Goal: Task Accomplishment & Management: Complete application form

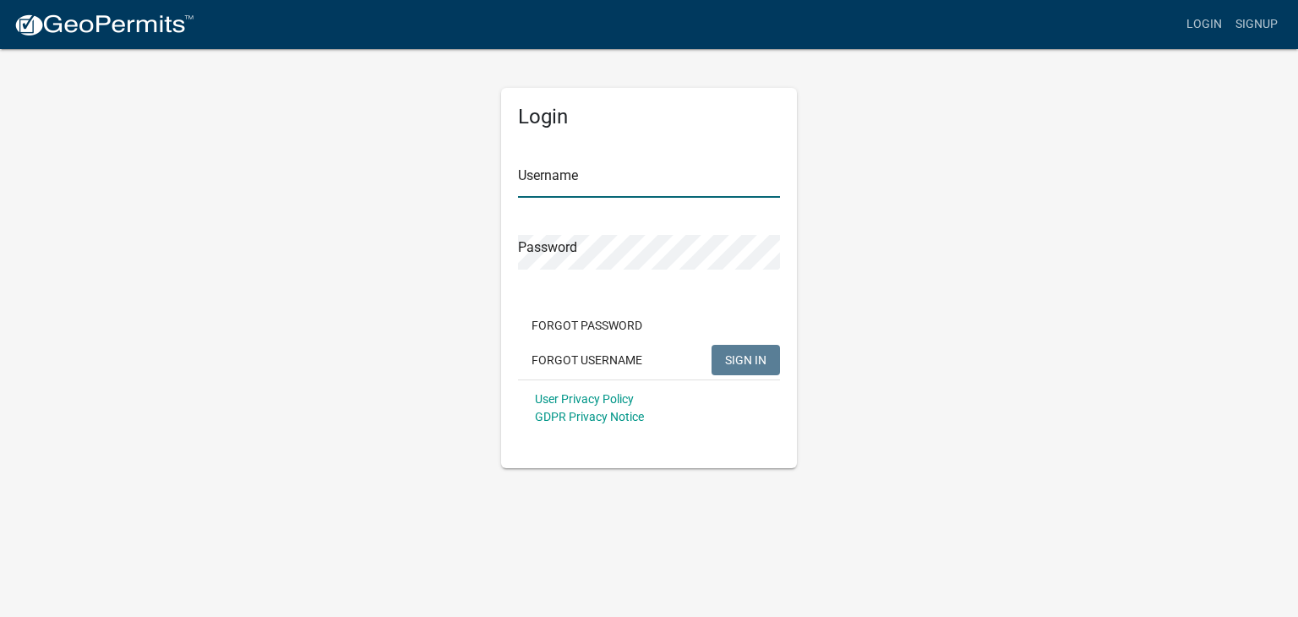
click at [612, 170] on input "Username" at bounding box center [649, 180] width 262 height 35
type input "[PERSON_NAME].[PERSON_NAME]"
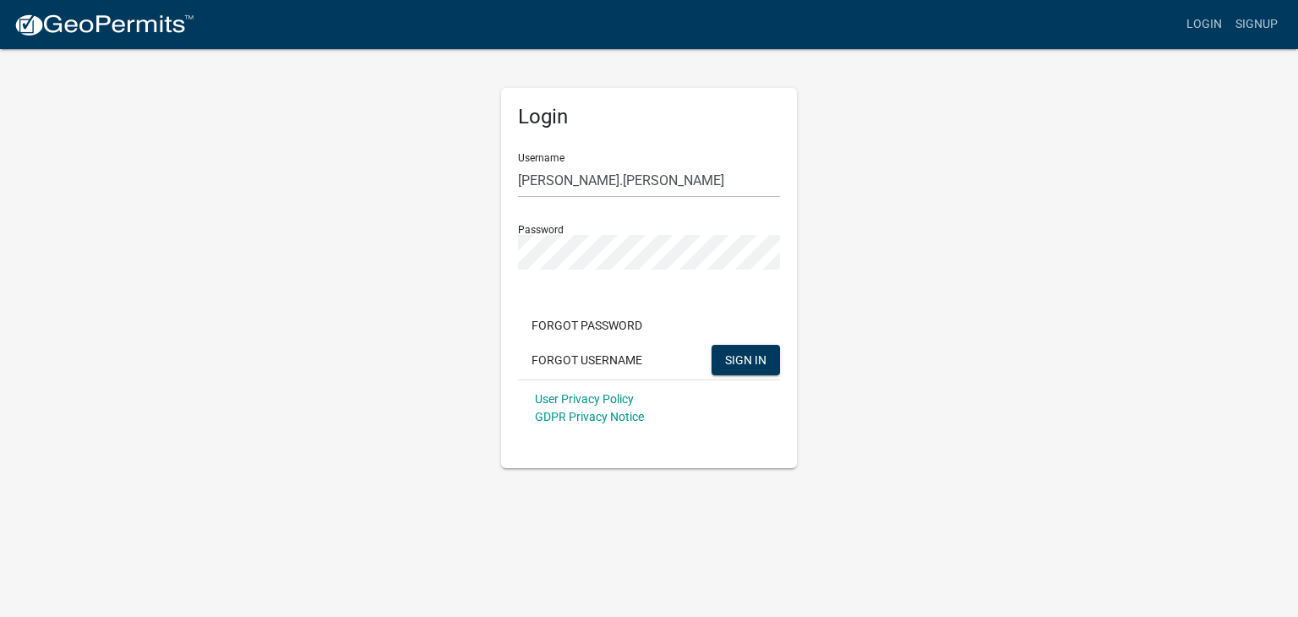
click at [721, 341] on div "Forgot Password Forgot Username SIGN IN" at bounding box center [649, 344] width 262 height 69
click at [735, 359] on span "SIGN IN" at bounding box center [745, 359] width 41 height 14
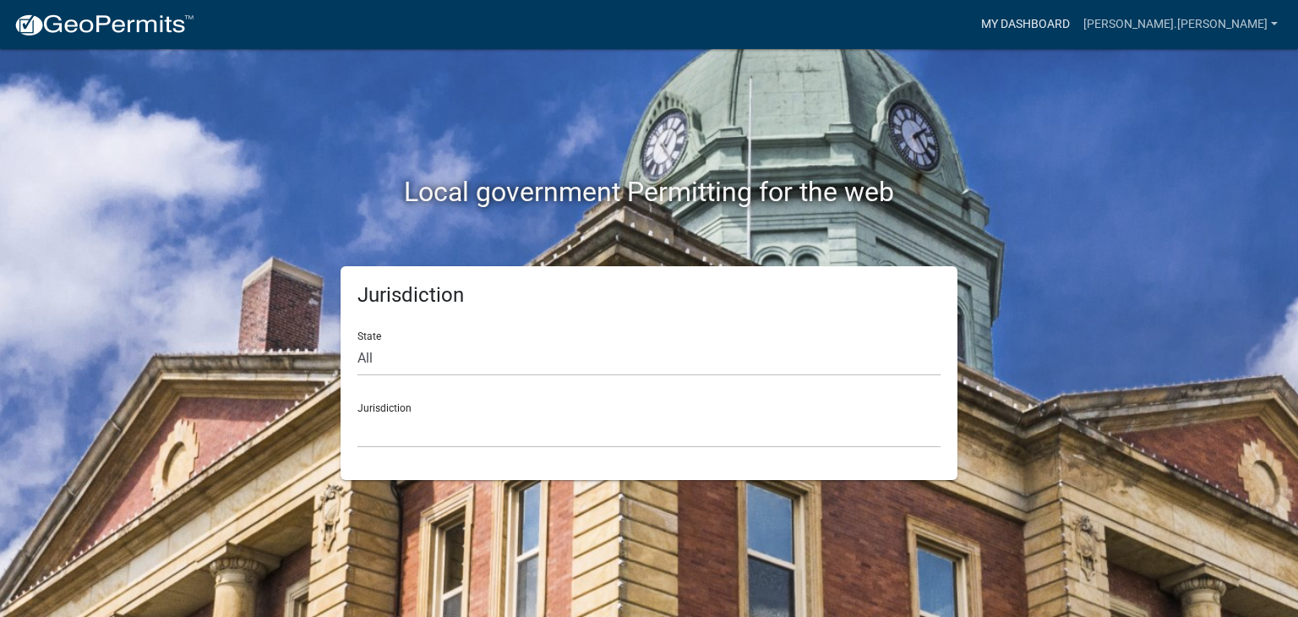
click at [1077, 35] on link "My Dashboard" at bounding box center [1025, 24] width 102 height 32
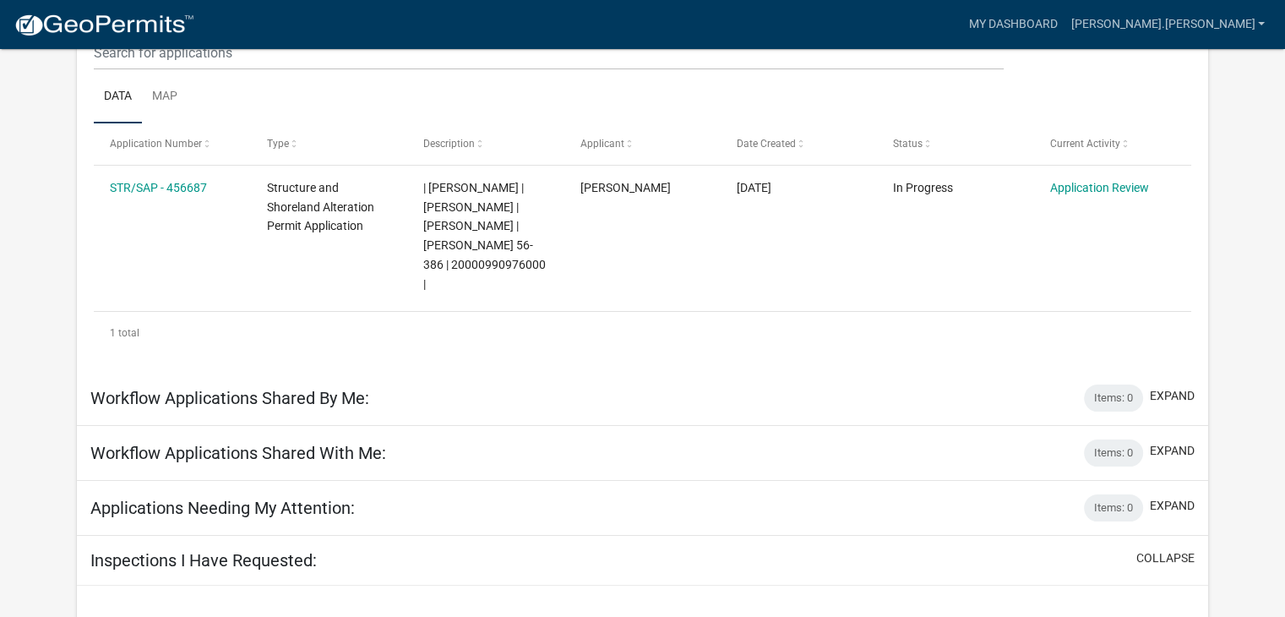
scroll to position [169, 0]
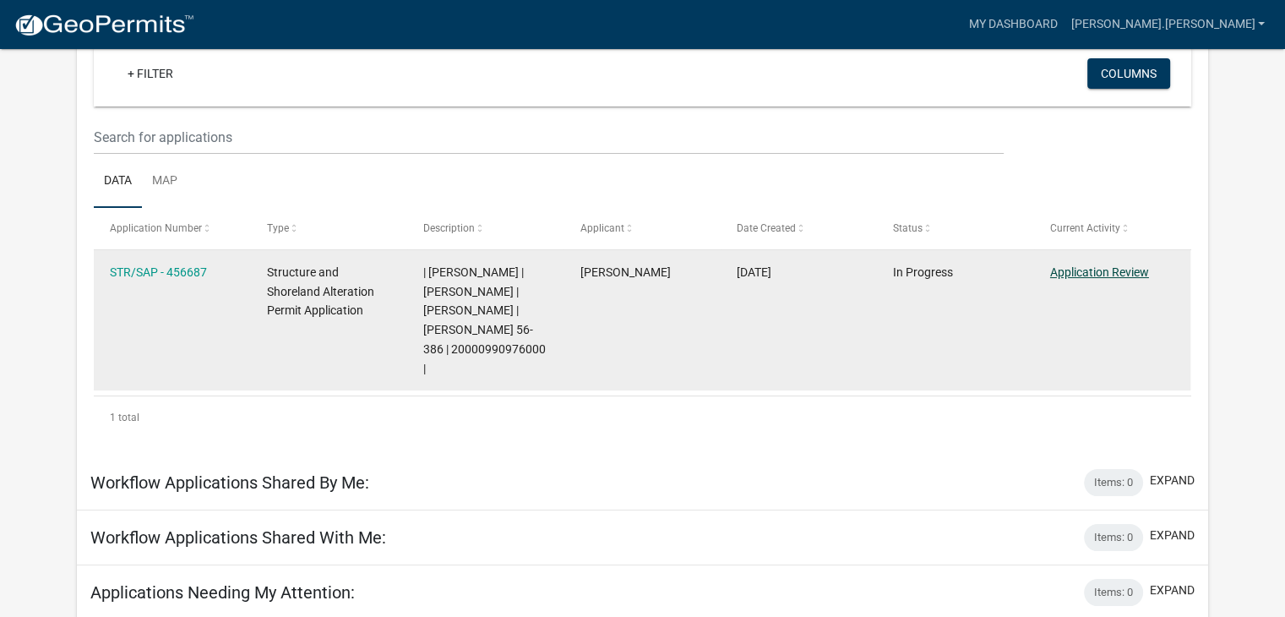
click at [1127, 272] on link "Application Review" at bounding box center [1099, 272] width 99 height 14
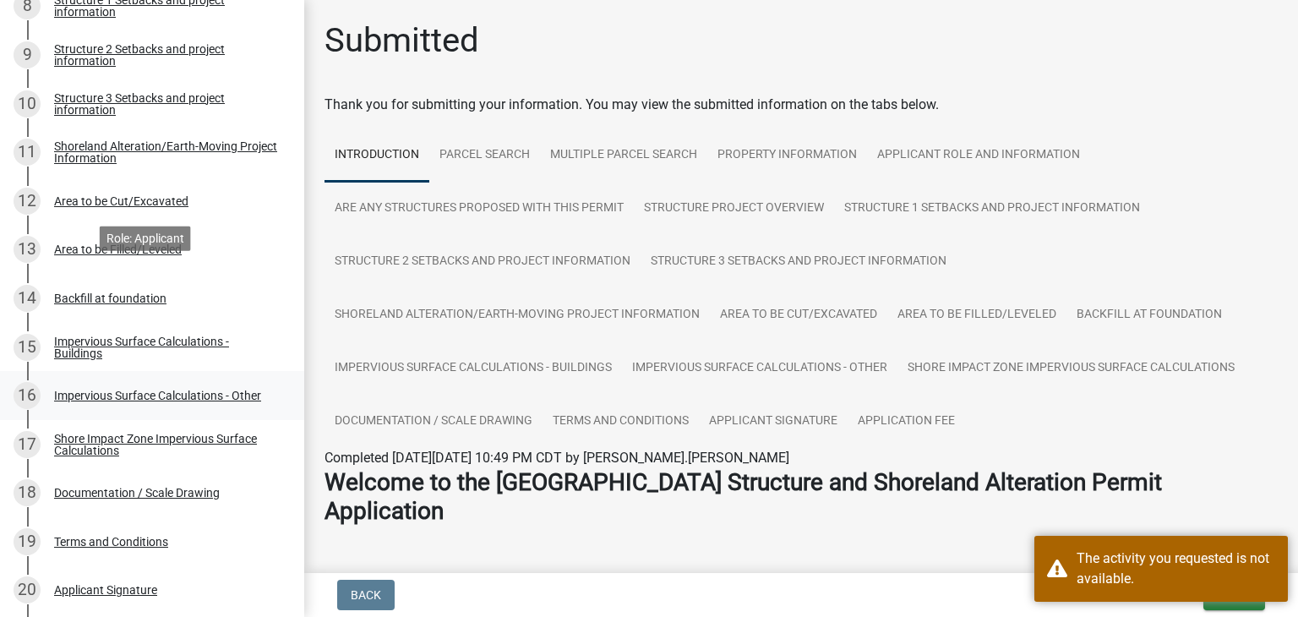
scroll to position [929, 0]
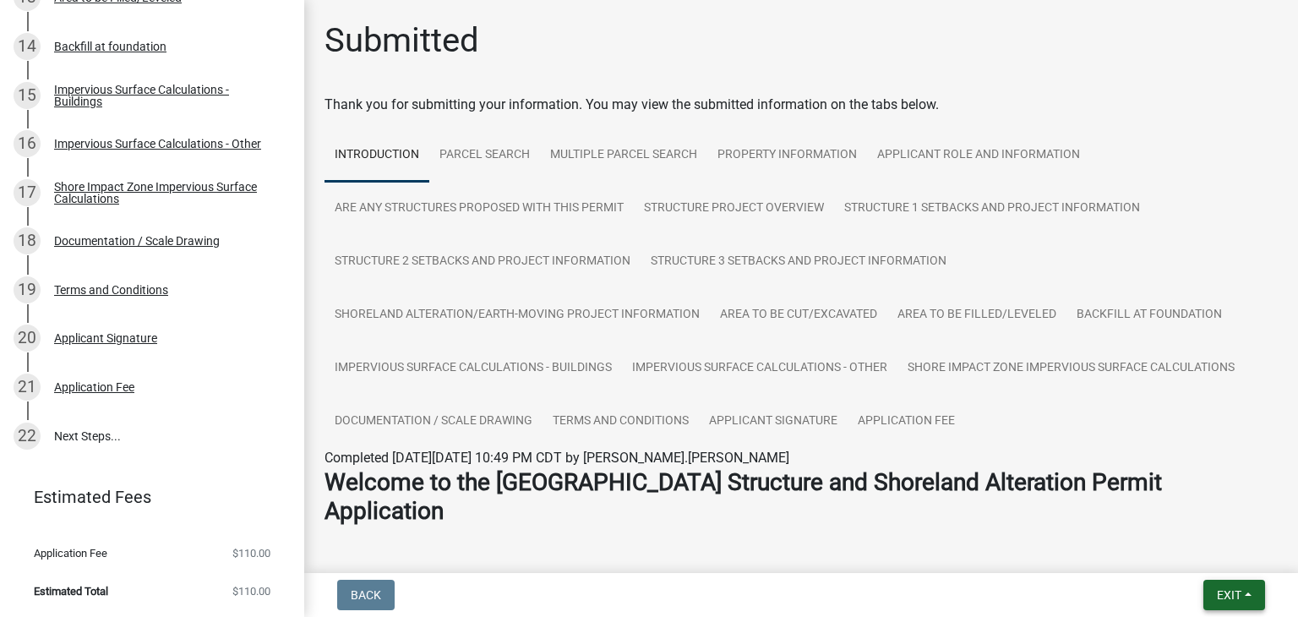
click at [1226, 602] on button "Exit" at bounding box center [1234, 595] width 62 height 30
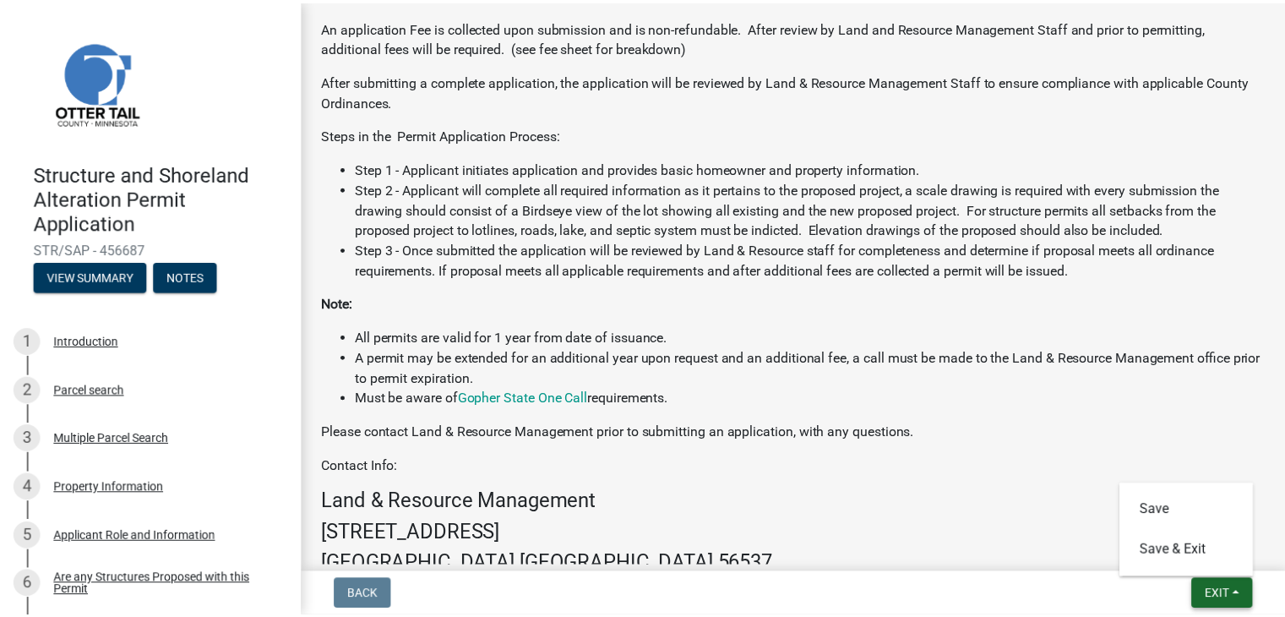
scroll to position [852, 0]
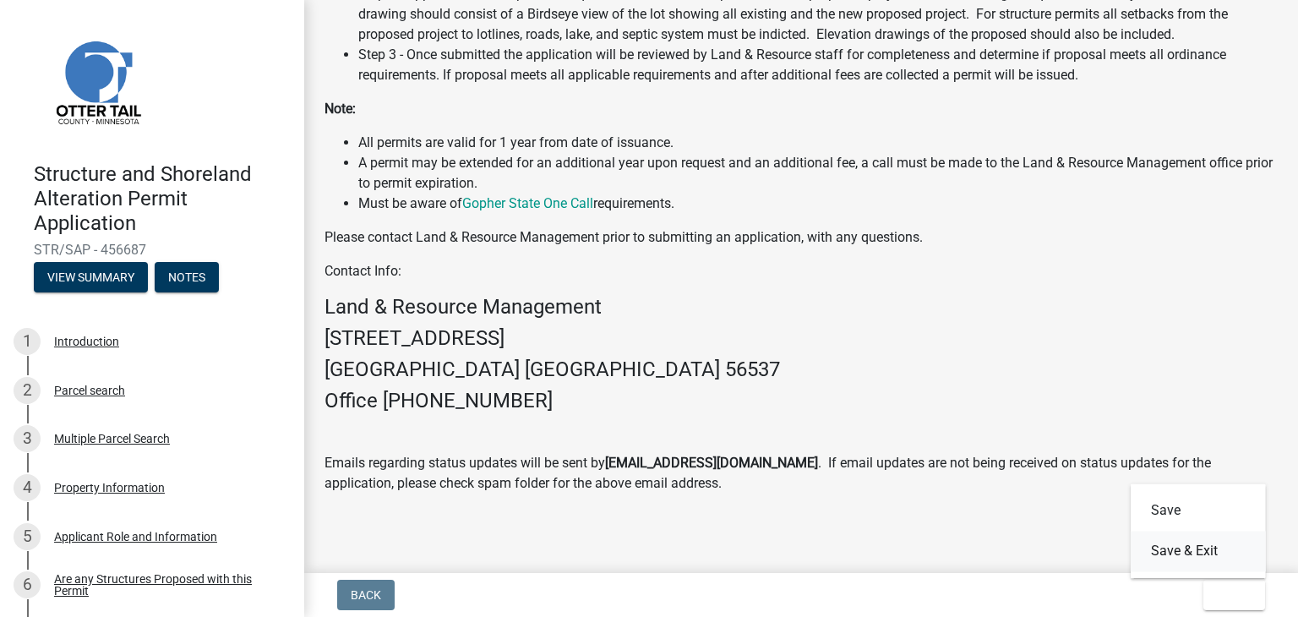
click at [1202, 558] on button "Save & Exit" at bounding box center [1198, 551] width 135 height 41
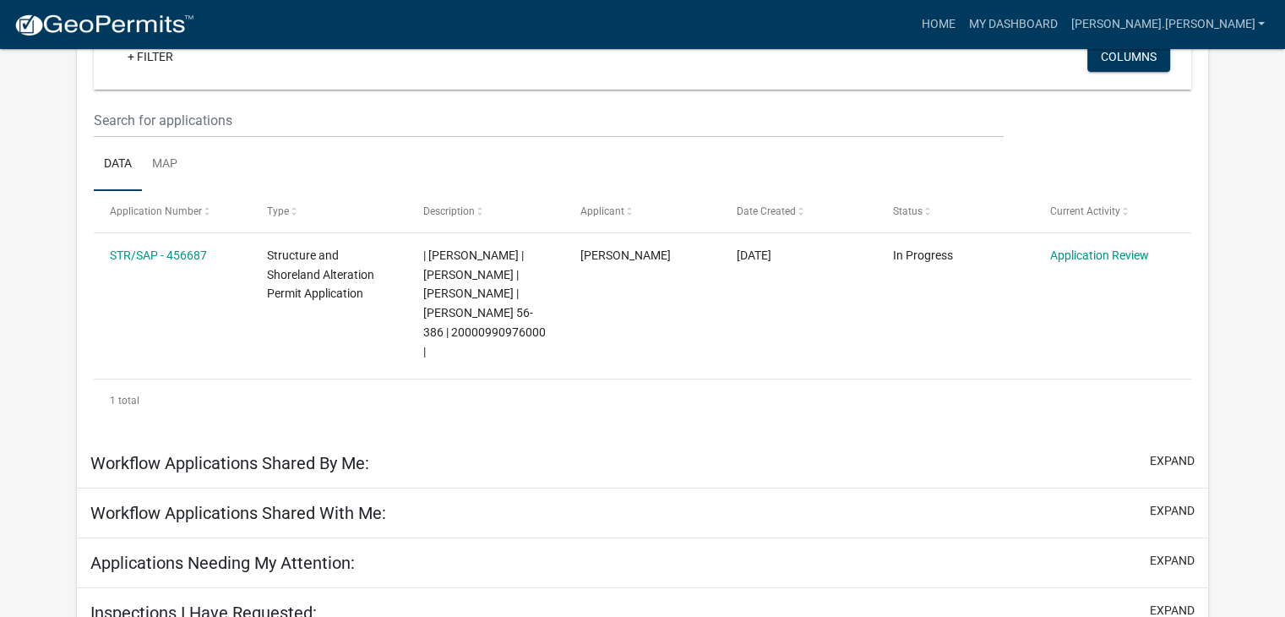
scroll to position [186, 0]
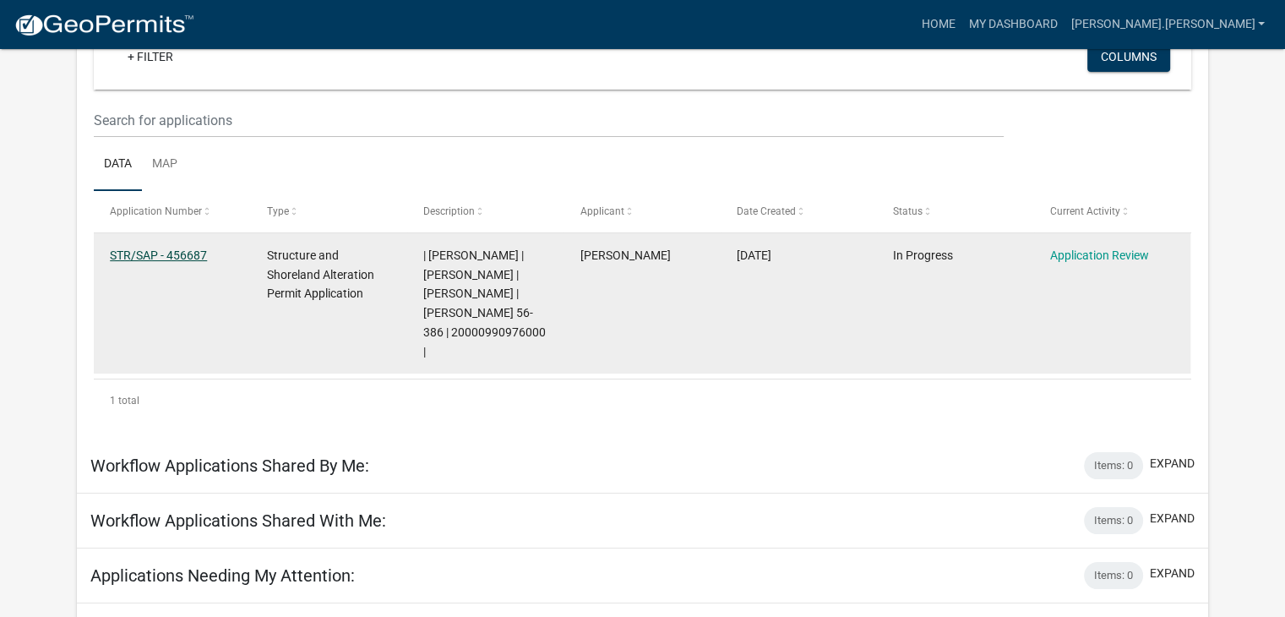
click at [170, 249] on link "STR/SAP - 456687" at bounding box center [158, 255] width 97 height 14
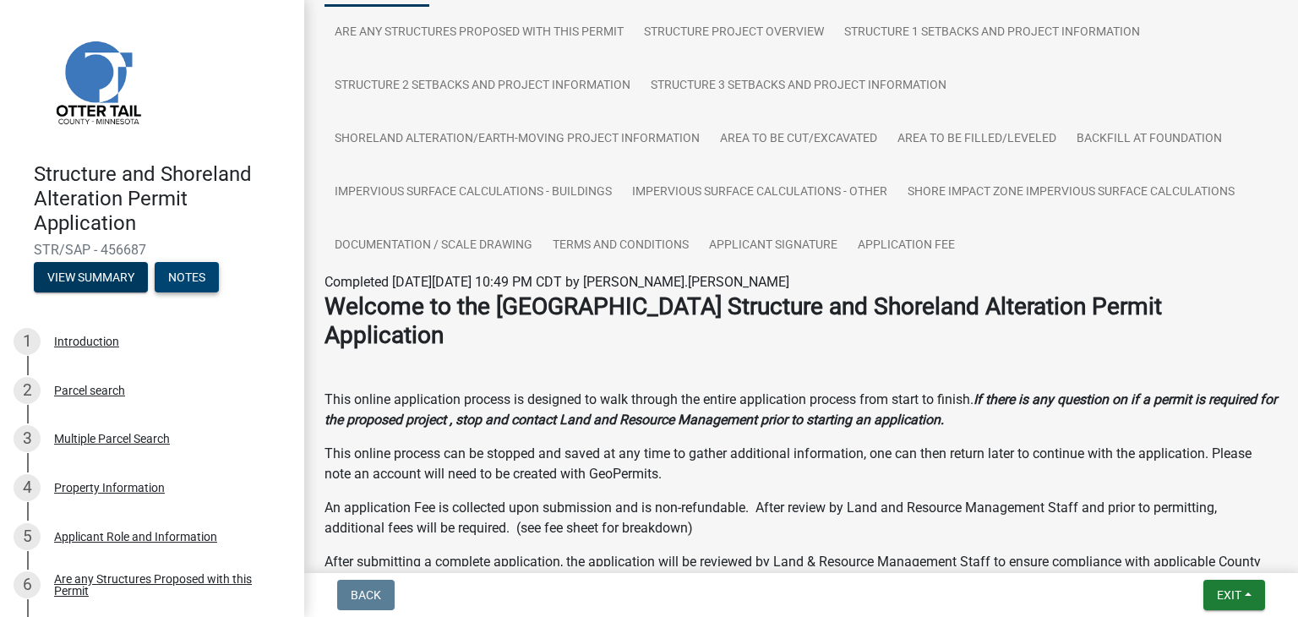
click at [188, 268] on button "Notes" at bounding box center [187, 277] width 64 height 30
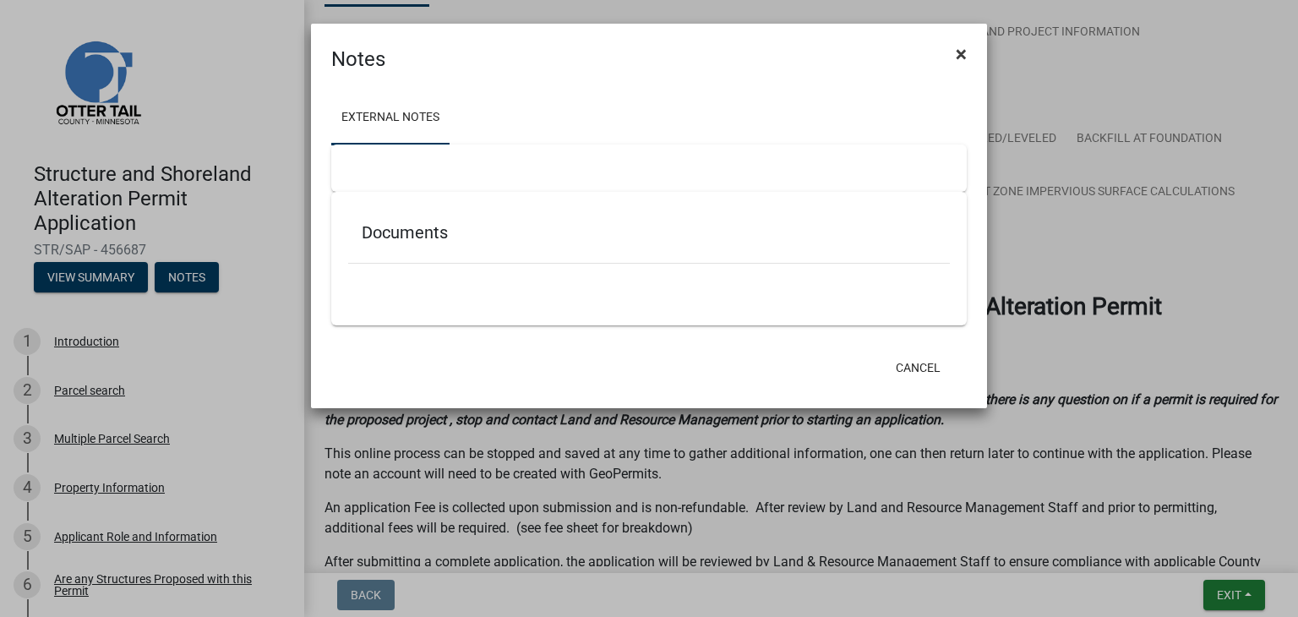
click at [963, 51] on span "×" at bounding box center [961, 54] width 11 height 24
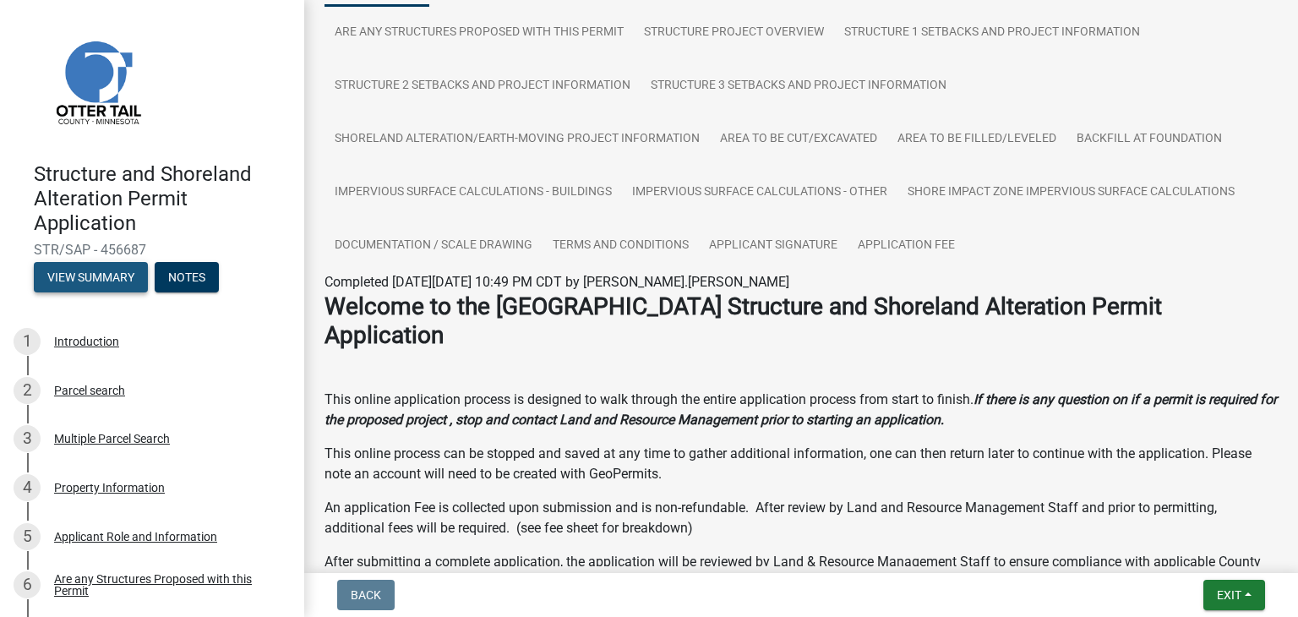
click at [81, 281] on button "View Summary" at bounding box center [91, 277] width 114 height 30
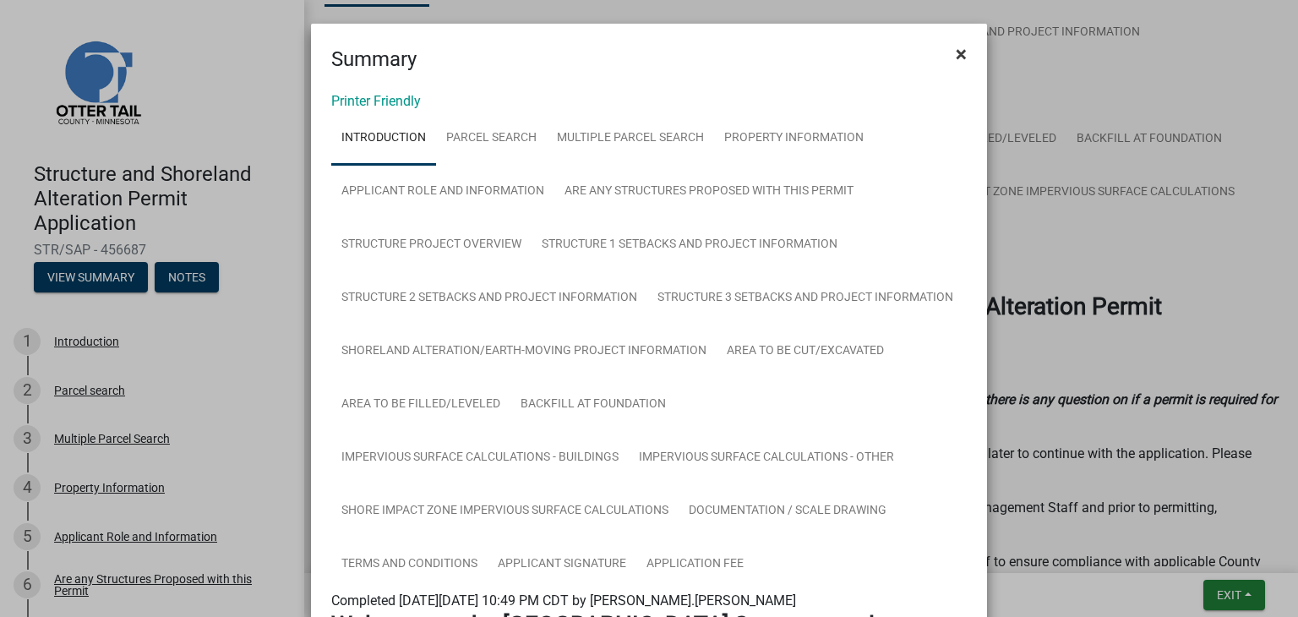
click at [957, 52] on span "×" at bounding box center [961, 54] width 11 height 24
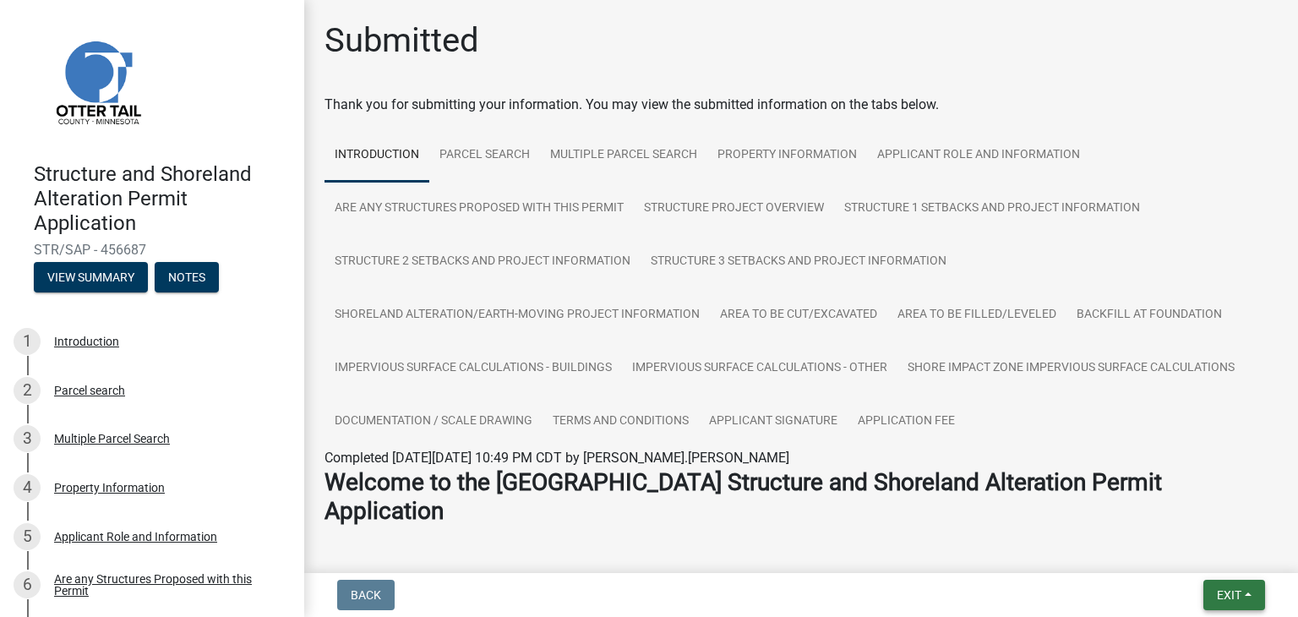
click at [1242, 590] on button "Exit" at bounding box center [1234, 595] width 62 height 30
click at [1193, 551] on button "Save & Exit" at bounding box center [1198, 551] width 135 height 41
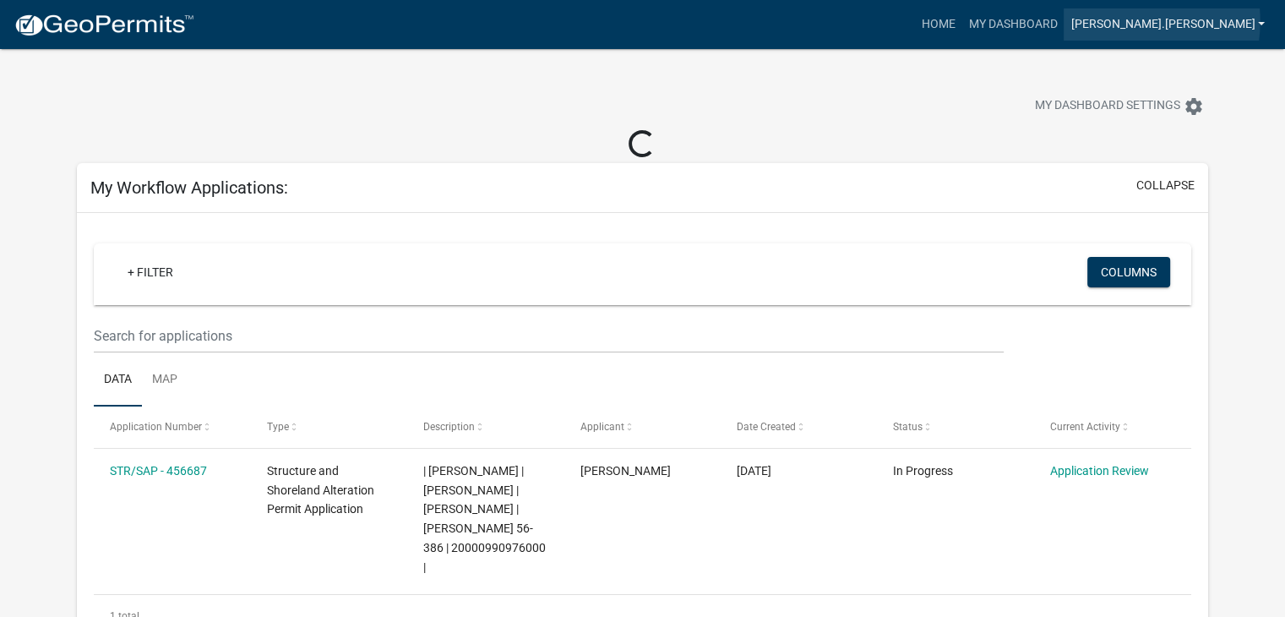
click at [1210, 21] on link "[PERSON_NAME].[PERSON_NAME]" at bounding box center [1168, 24] width 208 height 32
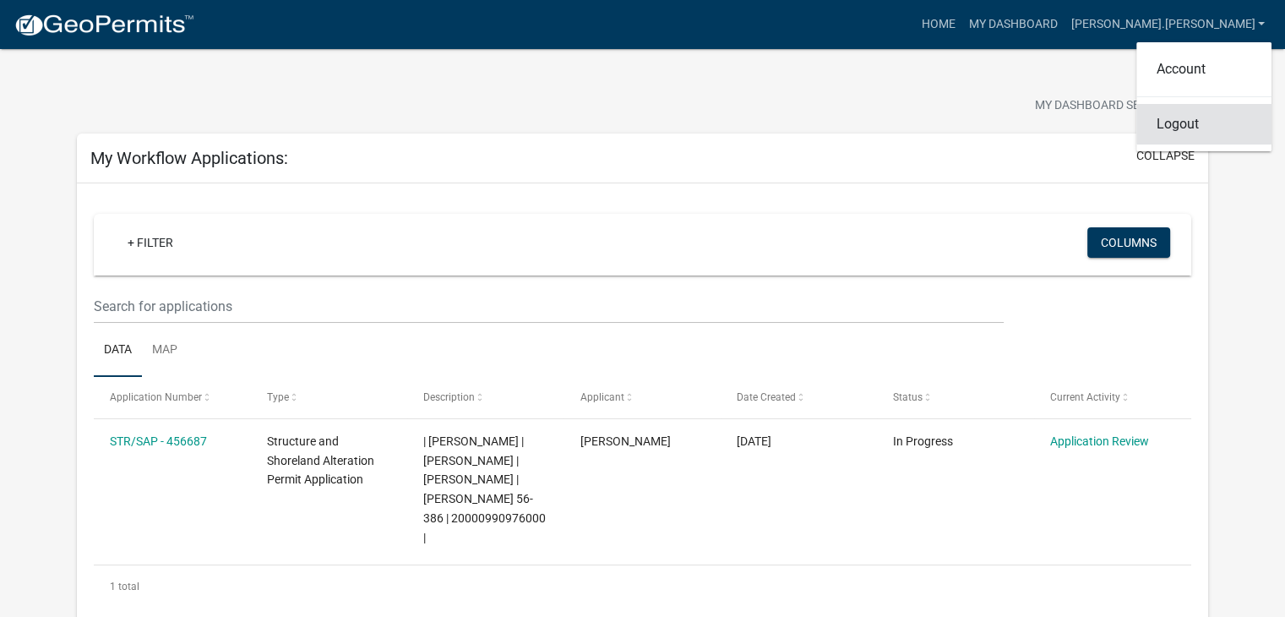
click at [1181, 119] on link "Logout" at bounding box center [1204, 124] width 135 height 41
